Goal: Browse casually: Explore the website without a specific task or goal

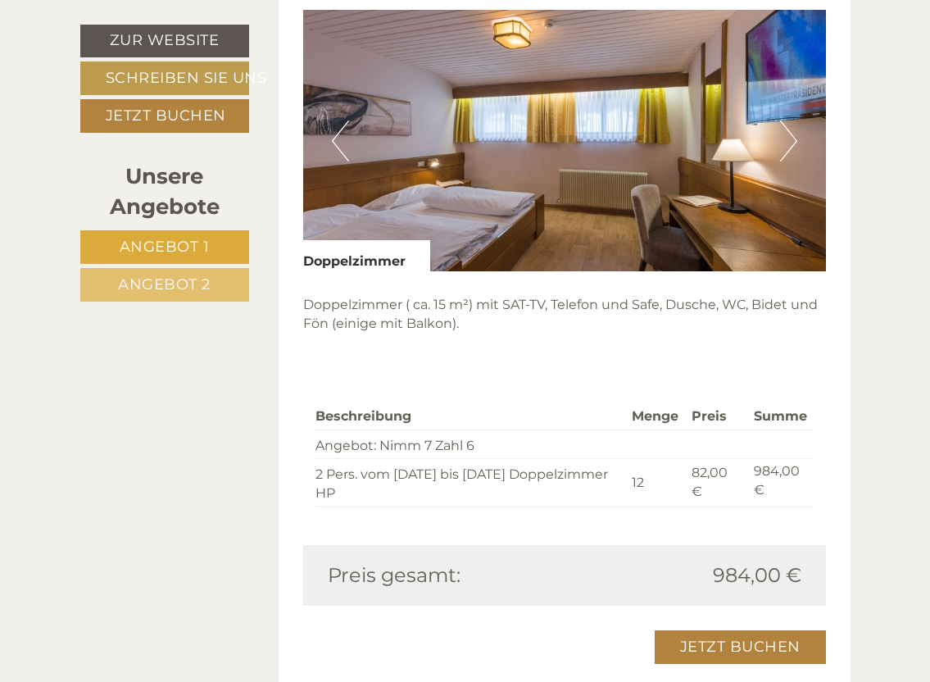
scroll to position [983, 0]
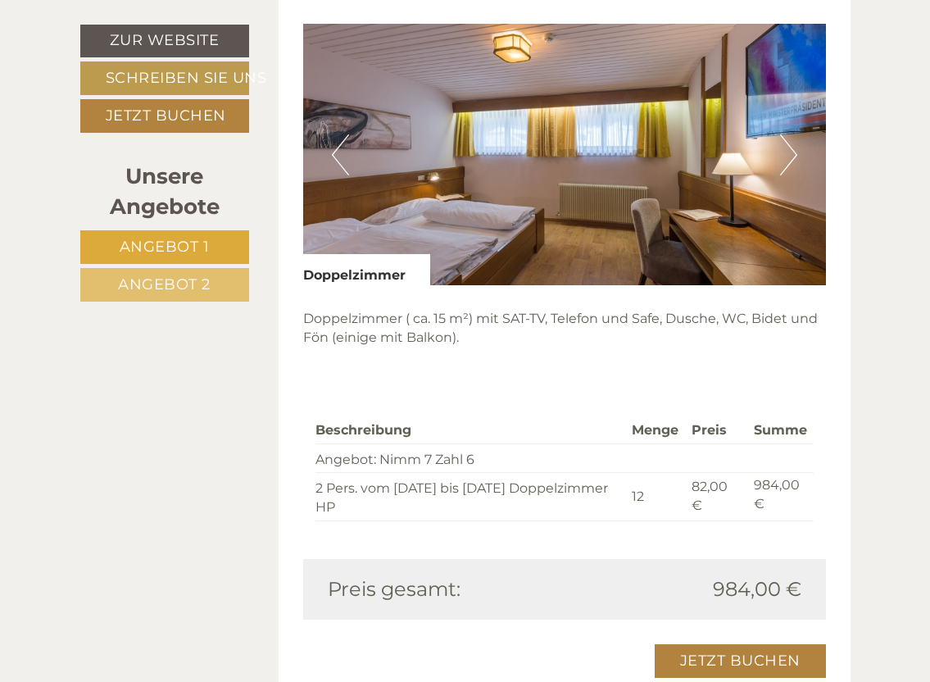
click at [795, 175] on button "Next" at bounding box center [788, 154] width 17 height 41
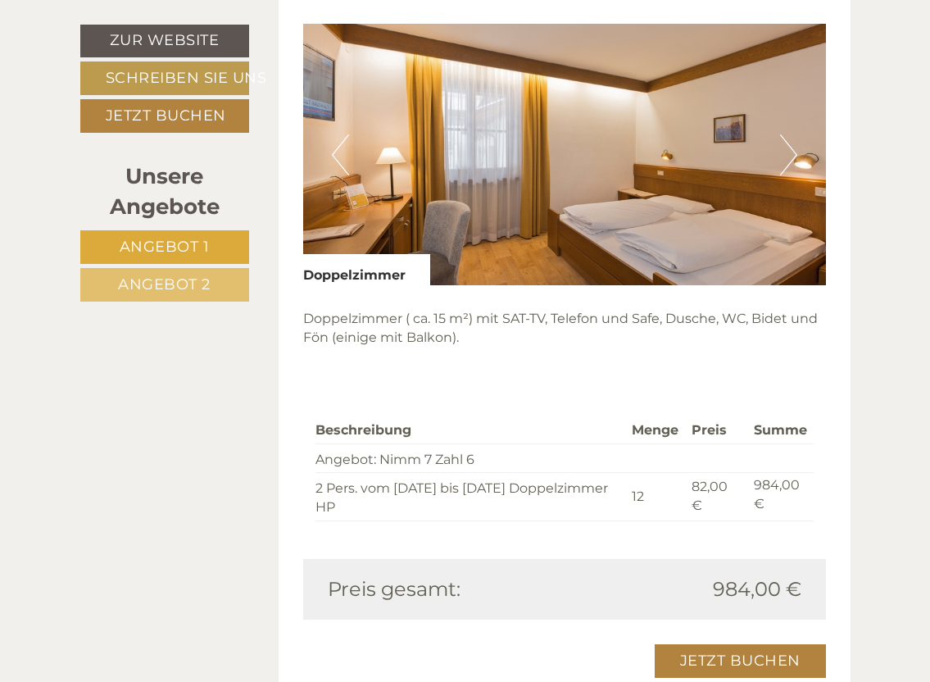
click at [787, 175] on button "Next" at bounding box center [788, 154] width 17 height 41
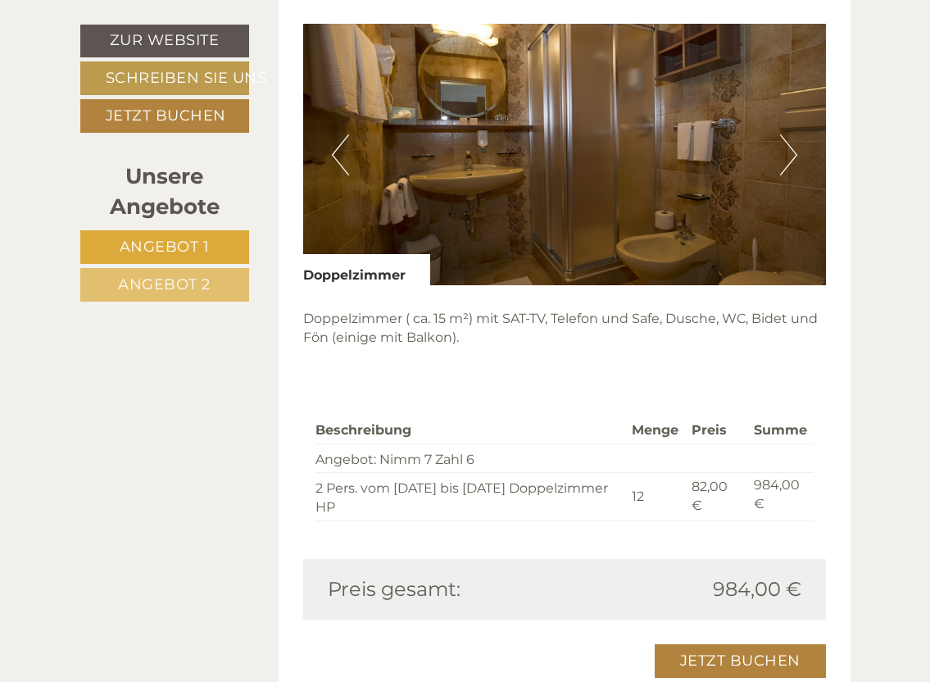
click at [787, 175] on button "Next" at bounding box center [788, 154] width 17 height 41
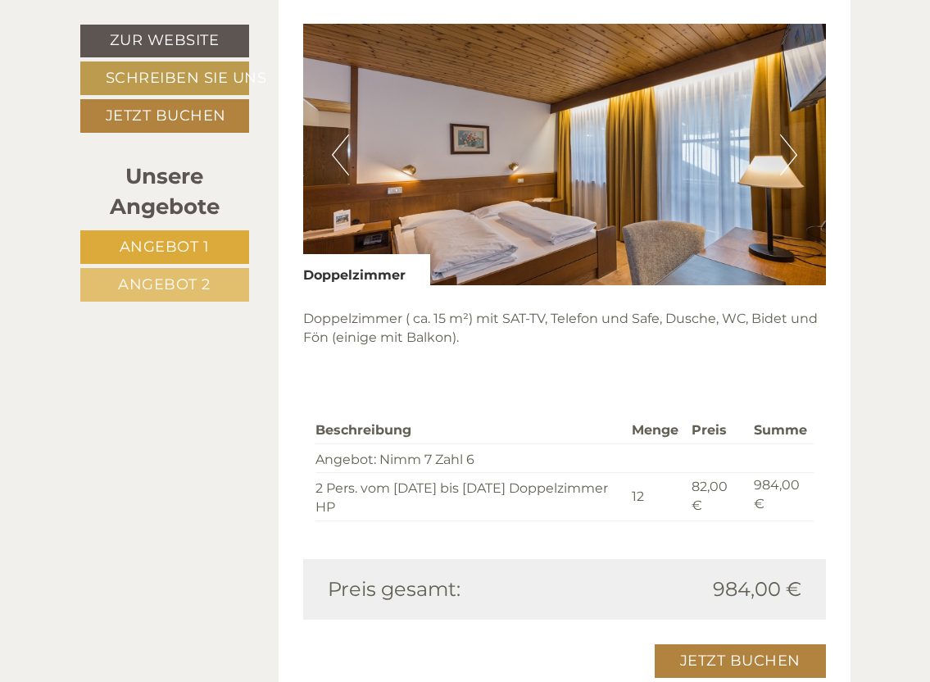
click at [794, 175] on button "Next" at bounding box center [788, 154] width 17 height 41
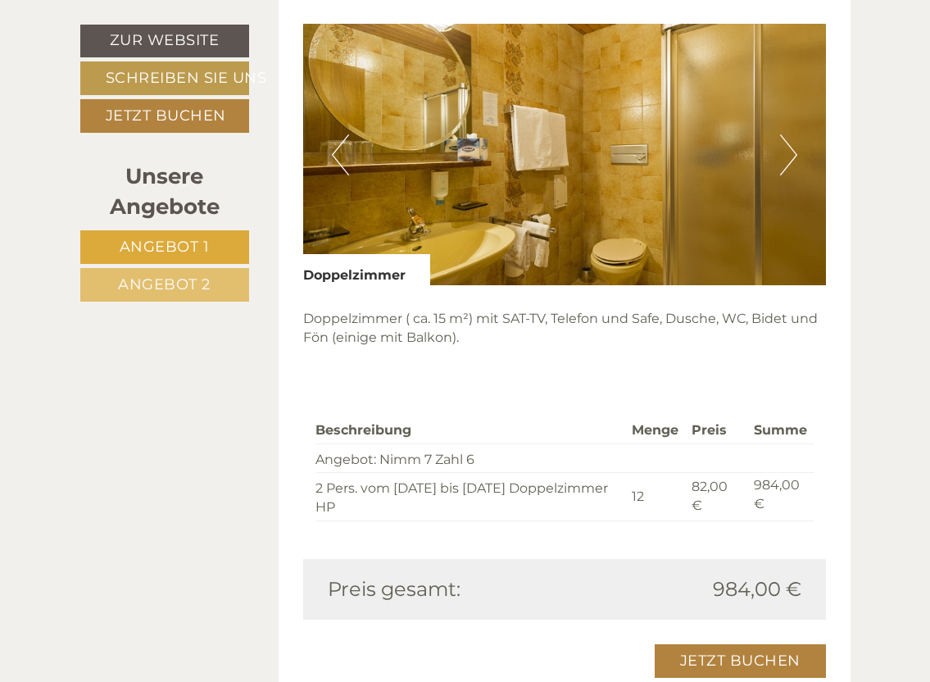
click at [794, 175] on button "Next" at bounding box center [788, 154] width 17 height 41
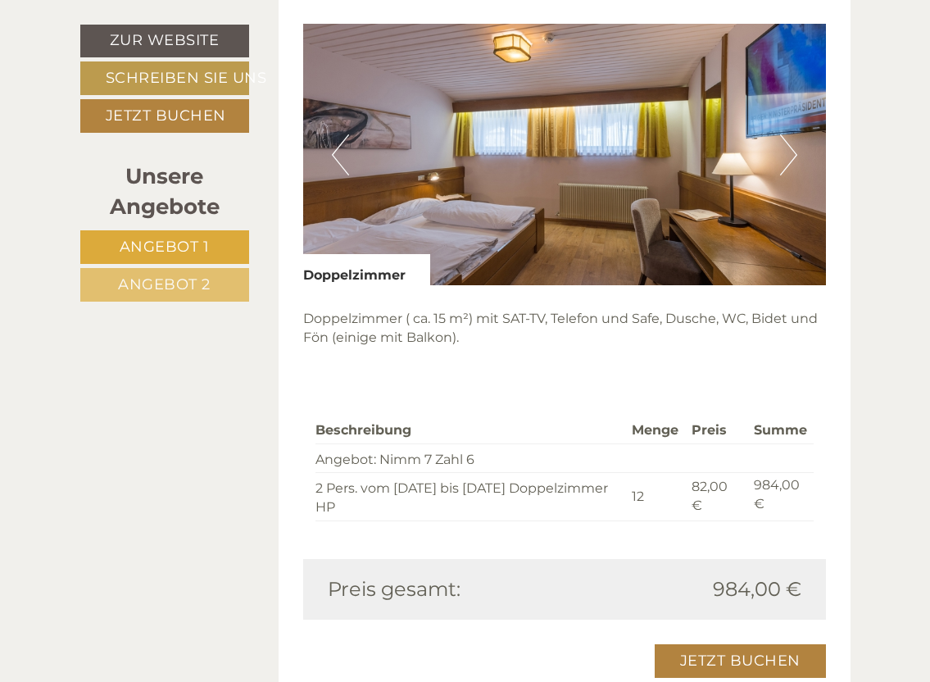
click at [794, 175] on button "Next" at bounding box center [788, 154] width 17 height 41
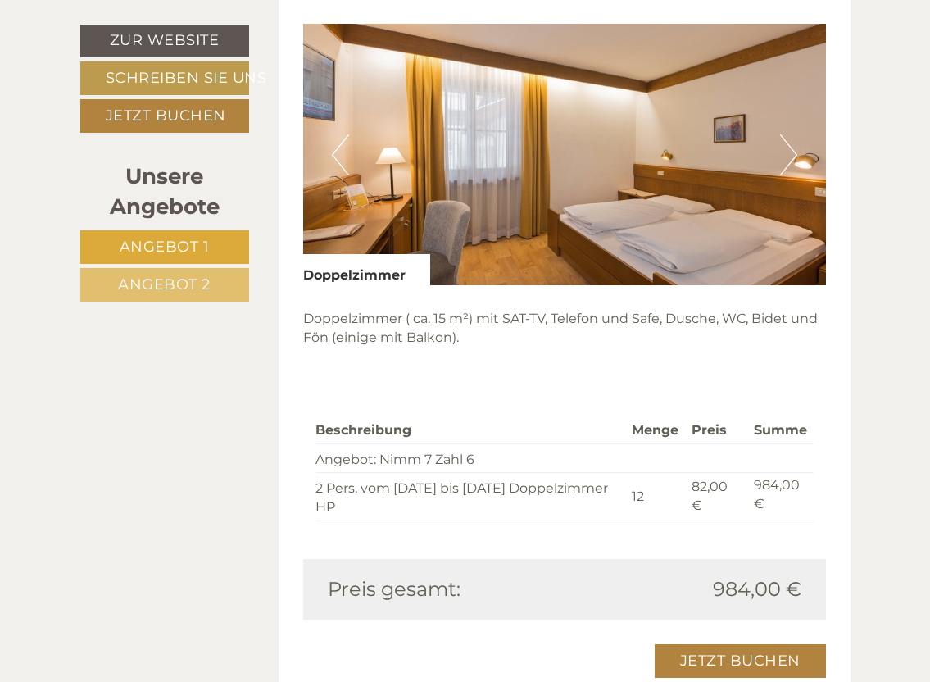
click at [794, 175] on button "Next" at bounding box center [788, 154] width 17 height 41
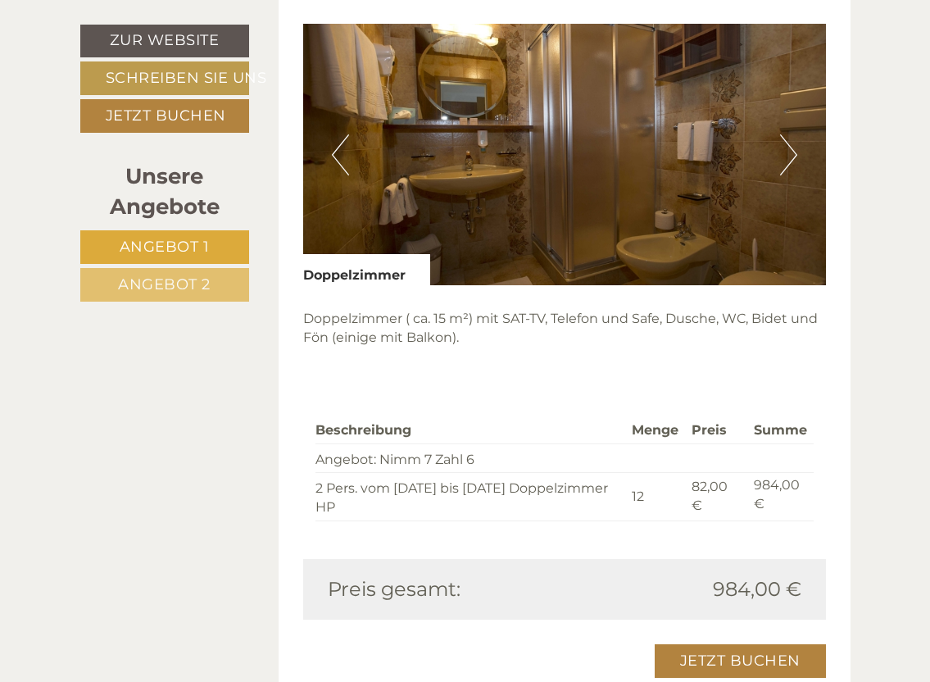
click at [794, 175] on button "Next" at bounding box center [788, 154] width 17 height 41
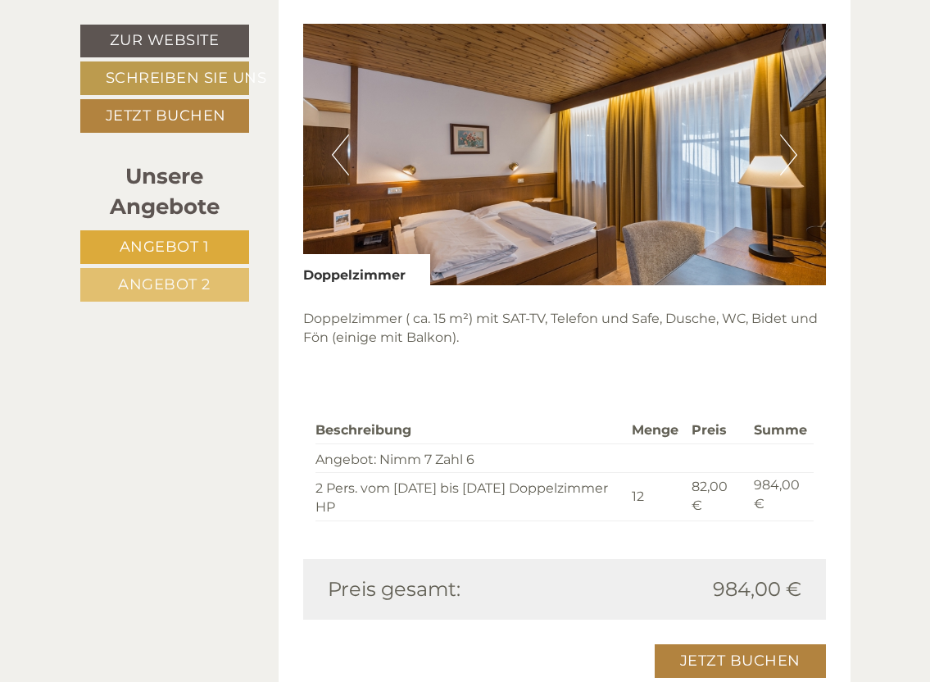
click at [794, 175] on button "Next" at bounding box center [788, 154] width 17 height 41
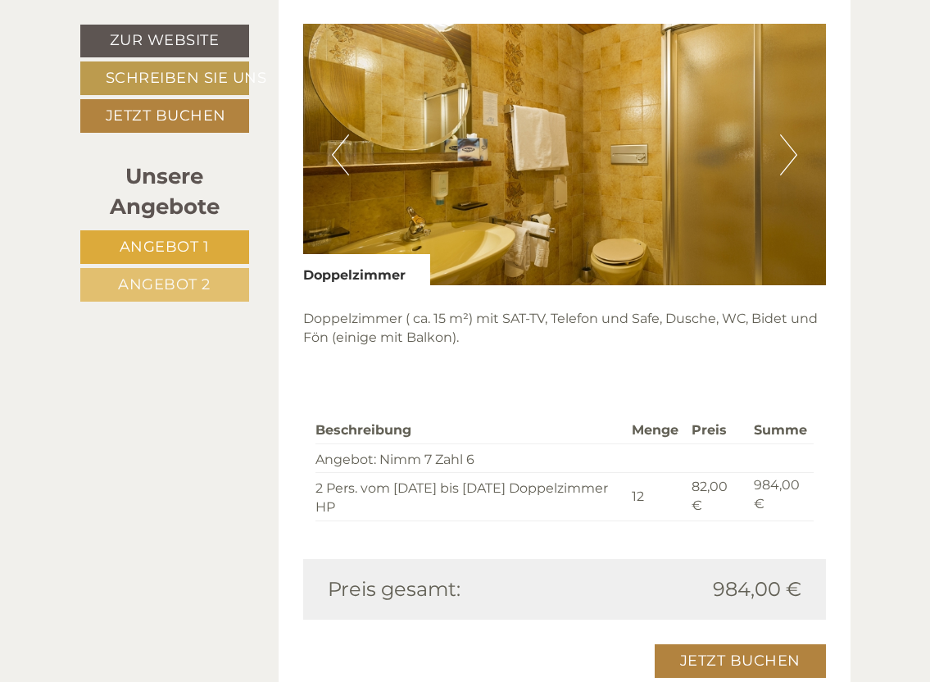
click at [794, 175] on button "Next" at bounding box center [788, 154] width 17 height 41
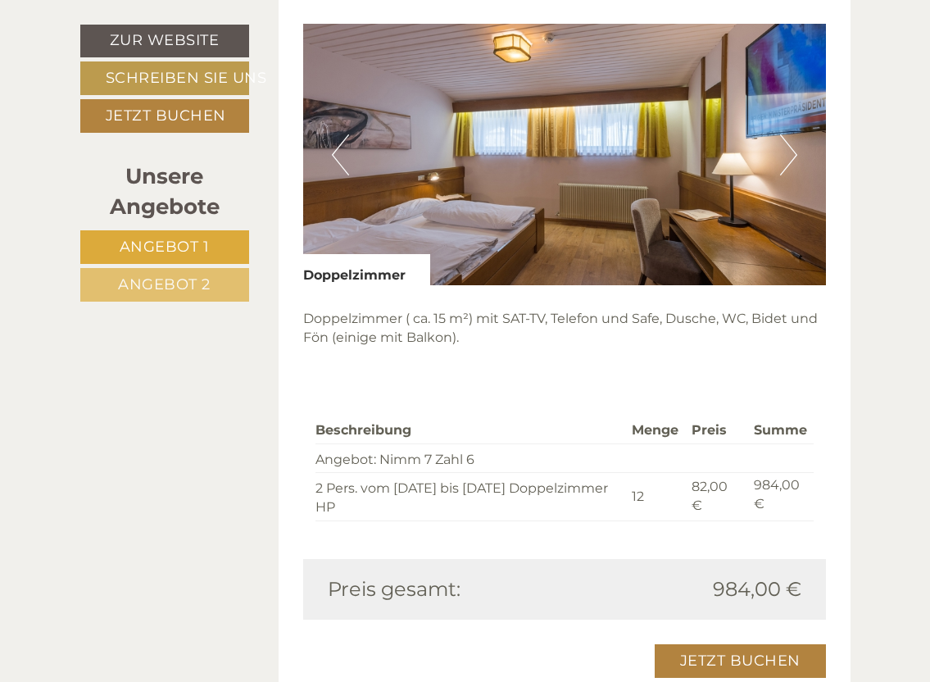
click at [794, 175] on button "Next" at bounding box center [788, 154] width 17 height 41
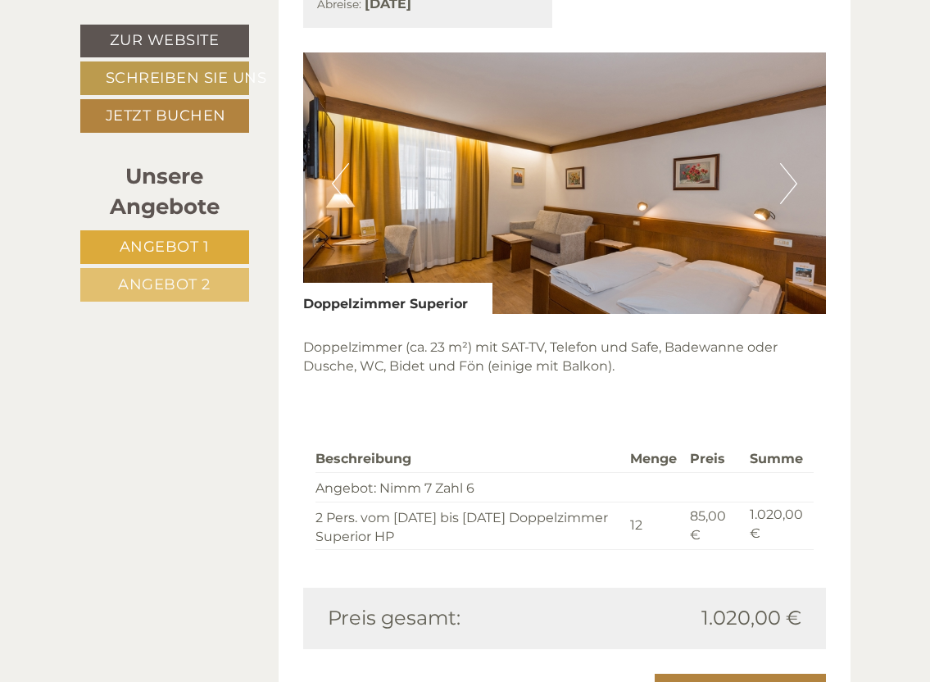
scroll to position [1802, 0]
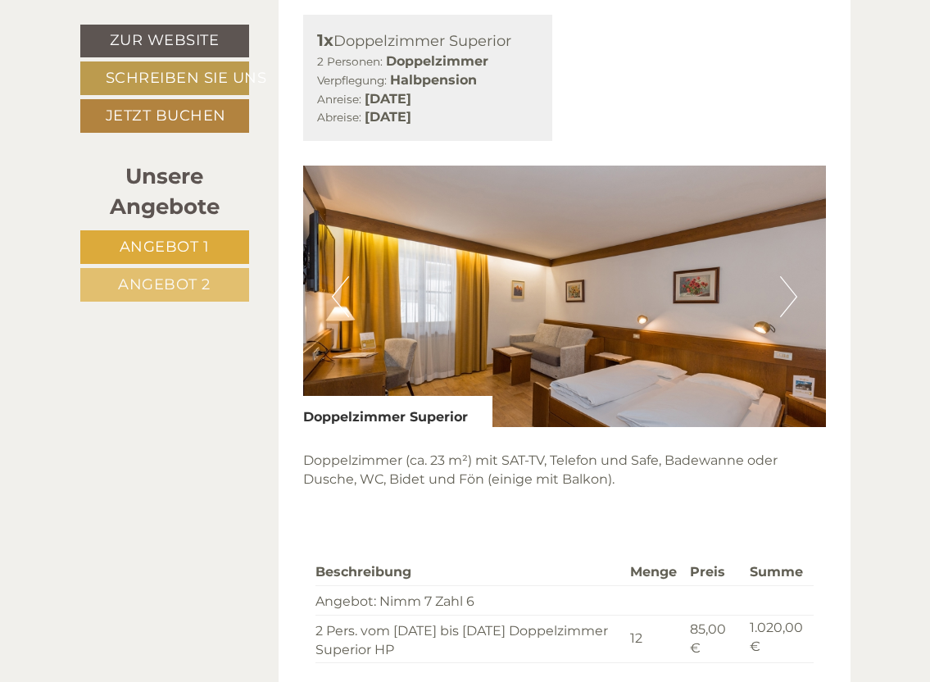
click at [791, 317] on button "Next" at bounding box center [788, 296] width 17 height 41
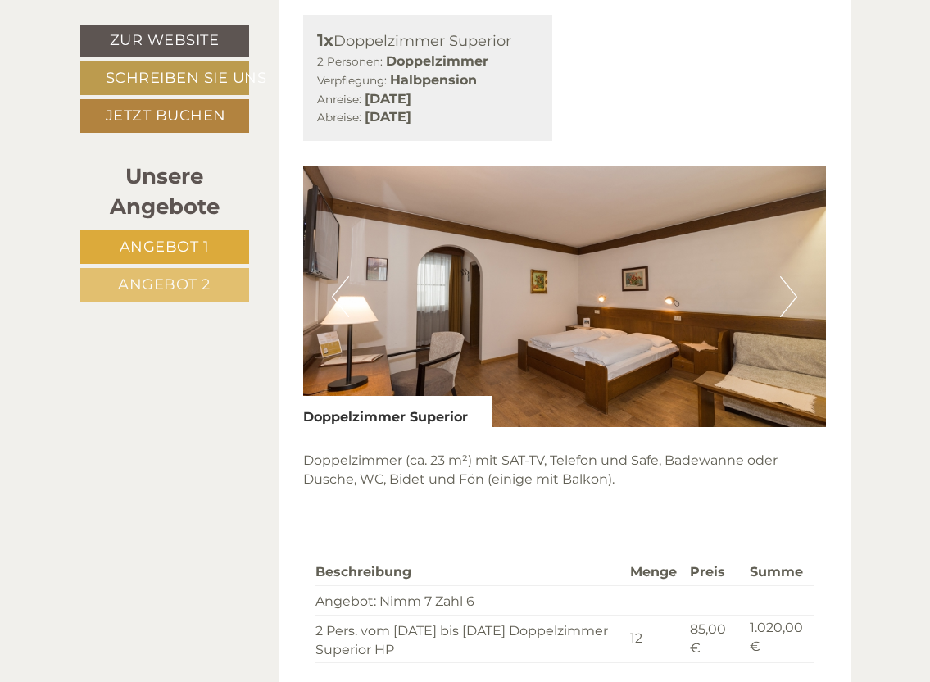
click at [791, 317] on button "Next" at bounding box center [788, 296] width 17 height 41
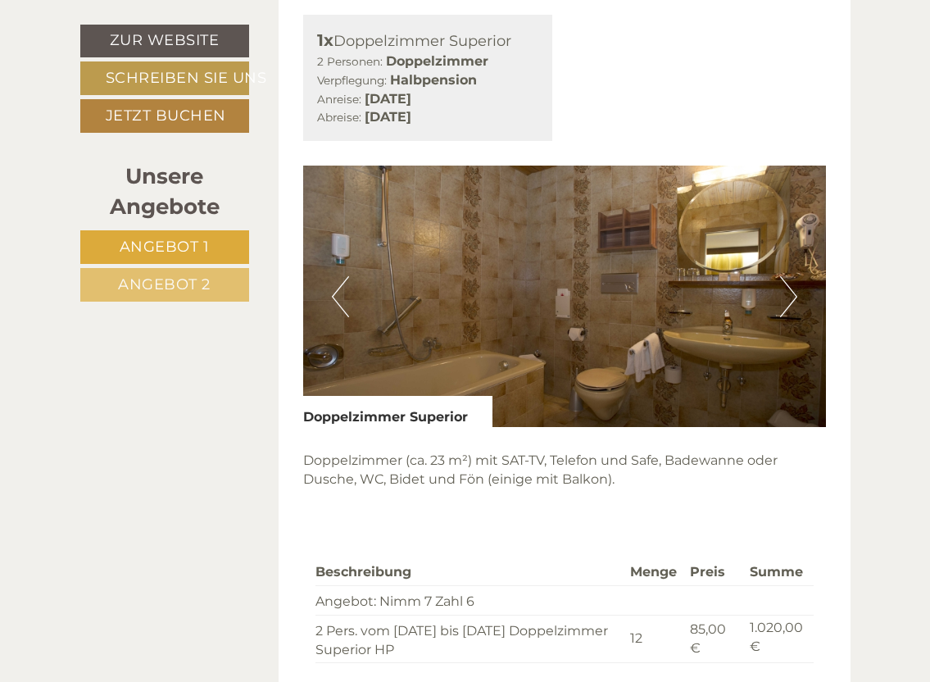
click at [791, 317] on button "Next" at bounding box center [788, 296] width 17 height 41
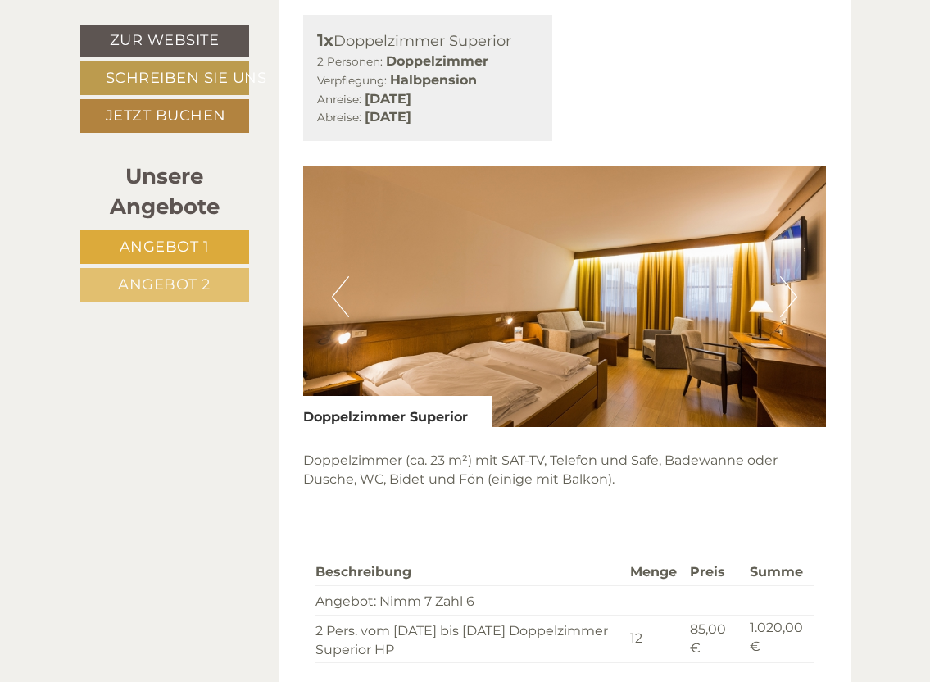
click at [791, 317] on button "Next" at bounding box center [788, 296] width 17 height 41
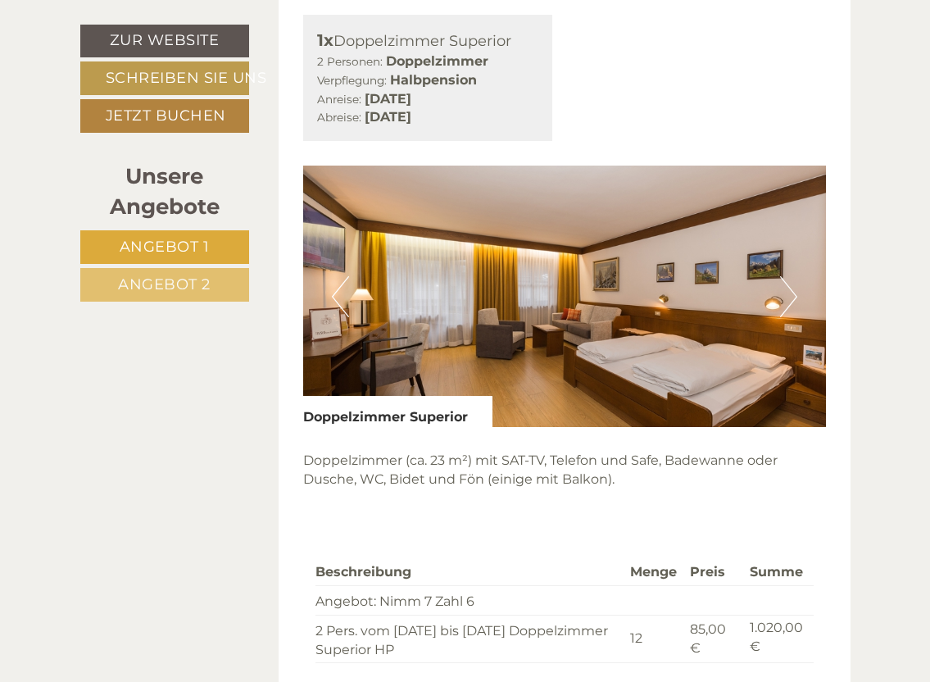
click at [791, 317] on button "Next" at bounding box center [788, 296] width 17 height 41
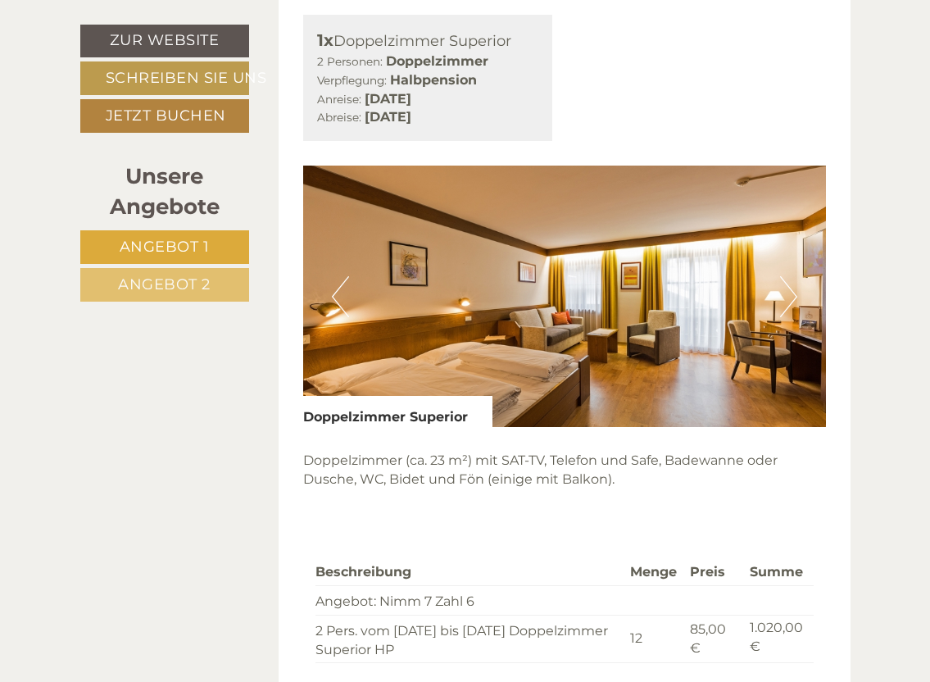
click at [791, 317] on button "Next" at bounding box center [788, 296] width 17 height 41
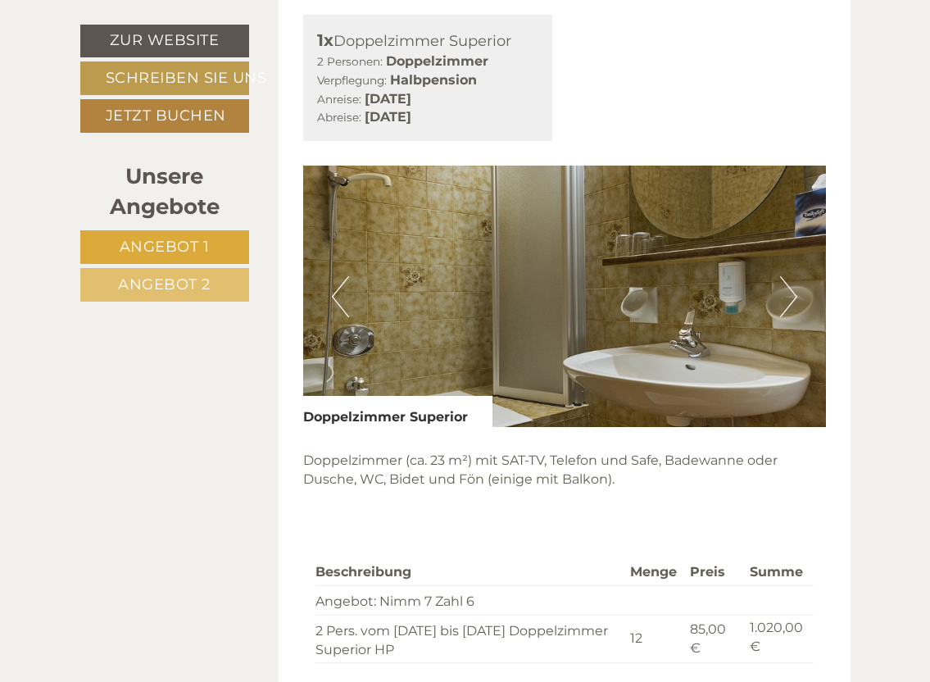
click at [791, 317] on button "Next" at bounding box center [788, 296] width 17 height 41
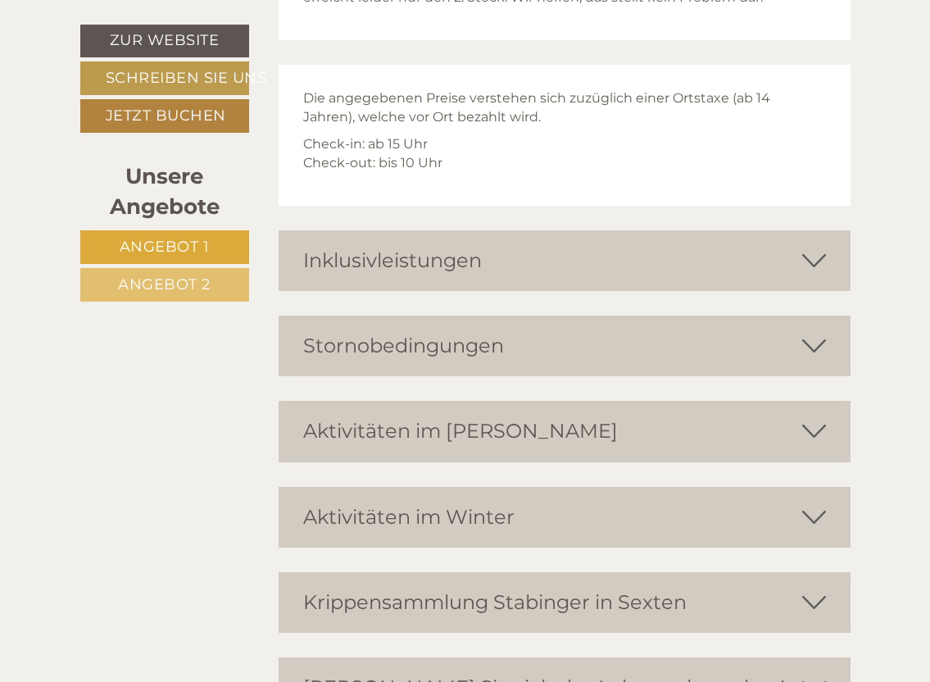
scroll to position [2785, 0]
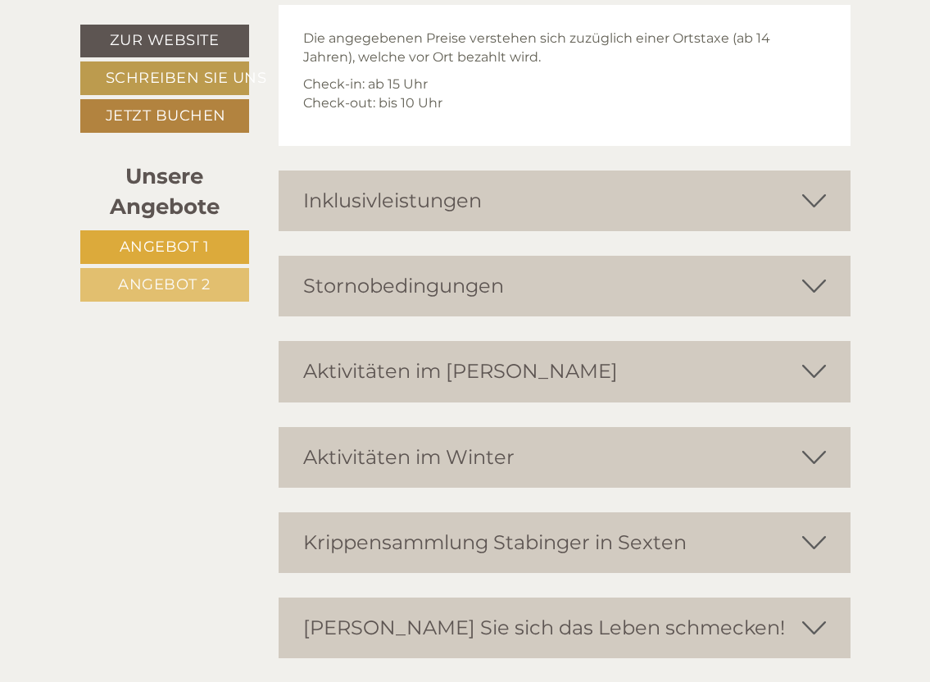
click at [815, 215] on icon at bounding box center [814, 201] width 24 height 28
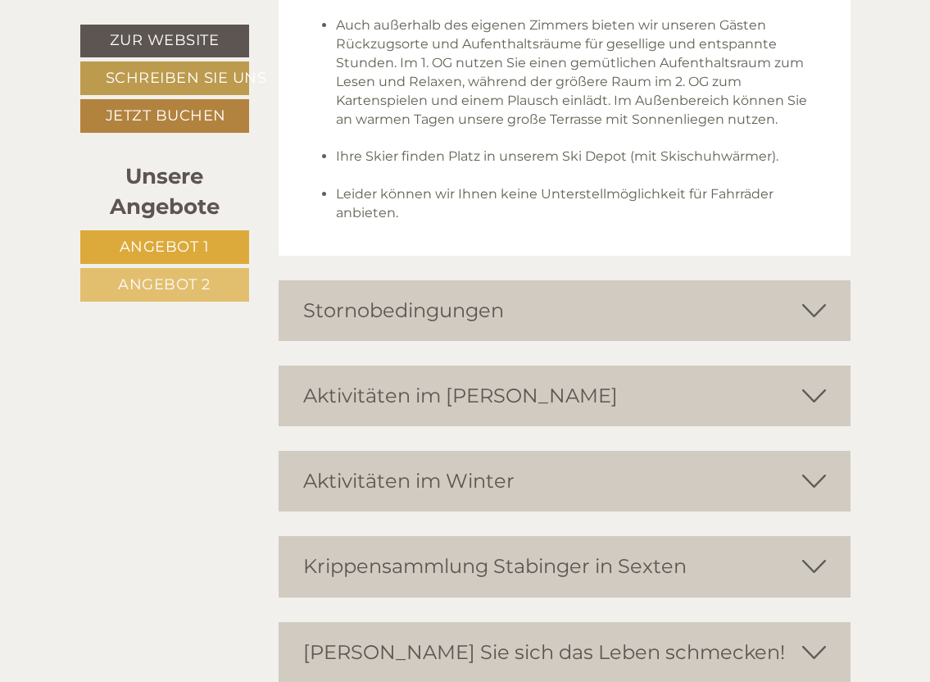
scroll to position [3441, 0]
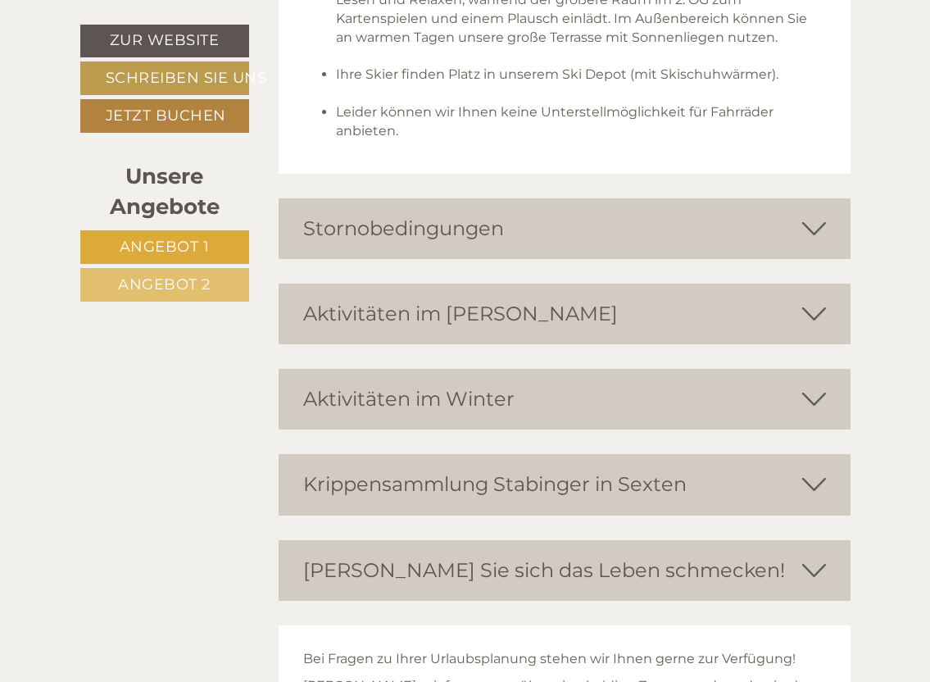
click at [810, 328] on icon at bounding box center [814, 314] width 24 height 28
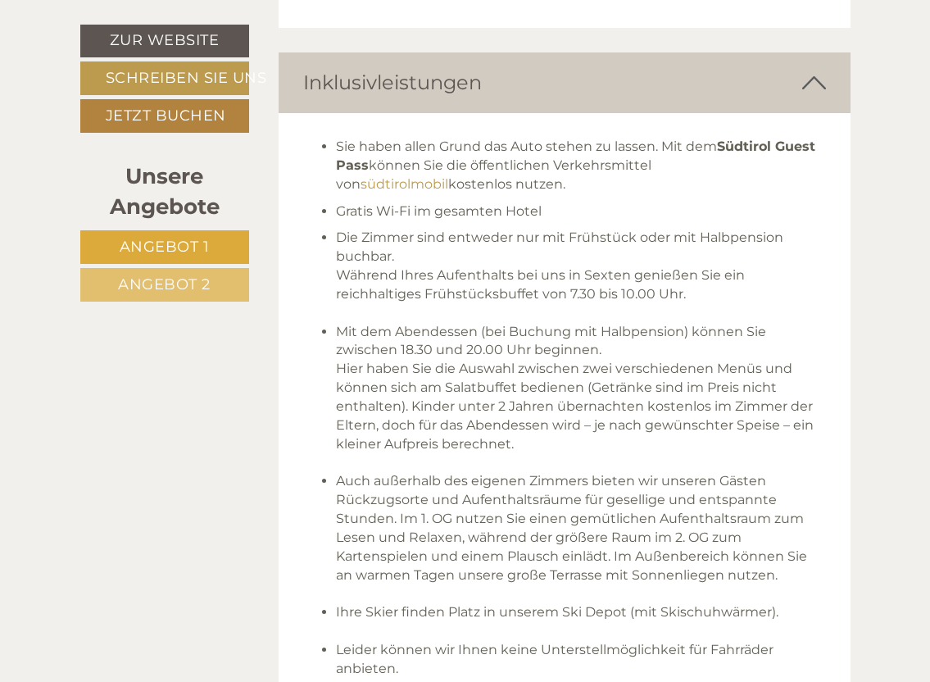
scroll to position [2621, 0]
